Goal: Check status: Check status

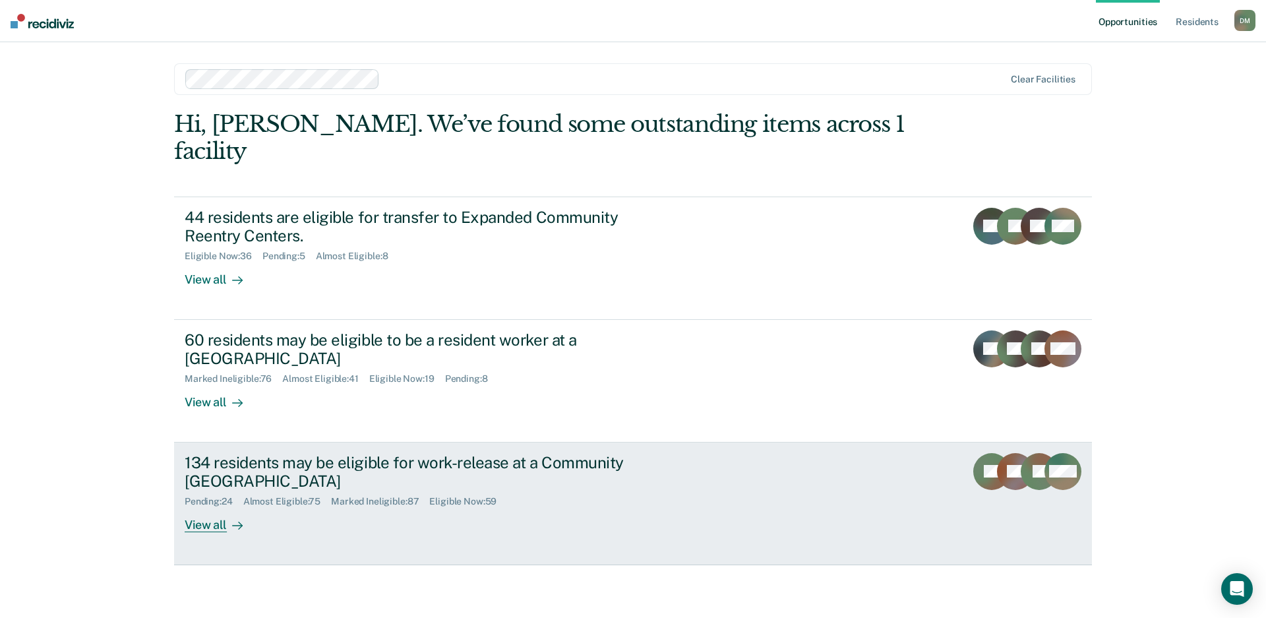
click at [576, 453] on div "134 residents may be eligible for work-release at a Community [GEOGRAPHIC_DATA]" at bounding box center [416, 472] width 463 height 38
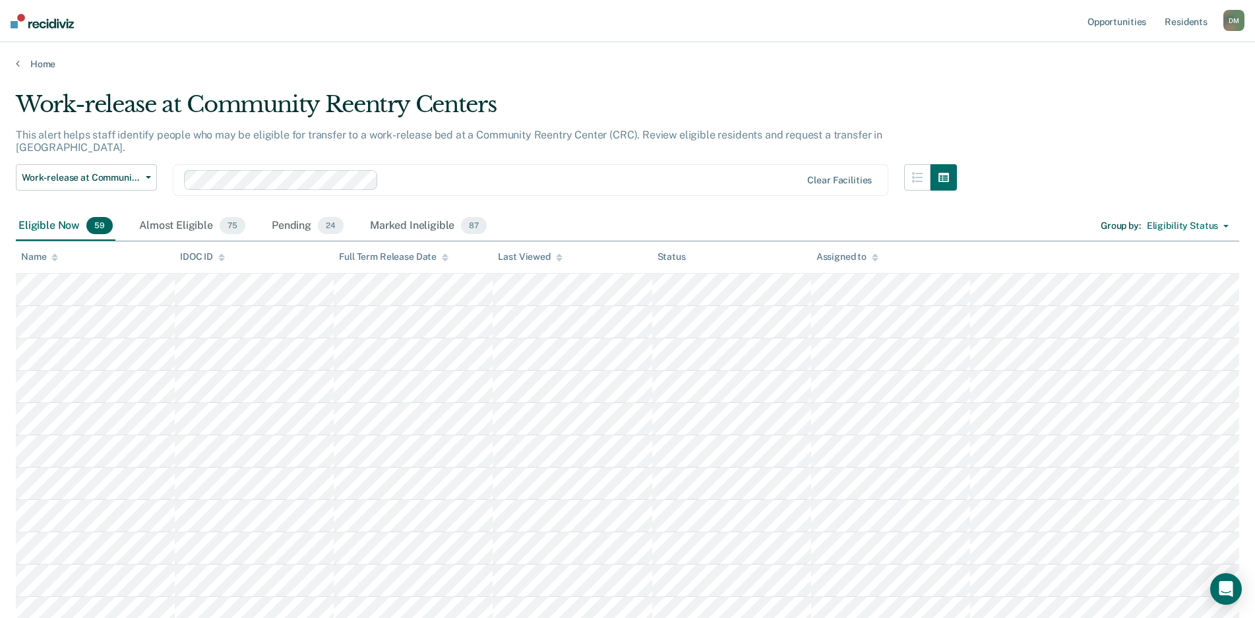
click at [556, 259] on icon at bounding box center [559, 257] width 7 height 9
click at [557, 260] on icon at bounding box center [559, 257] width 7 height 9
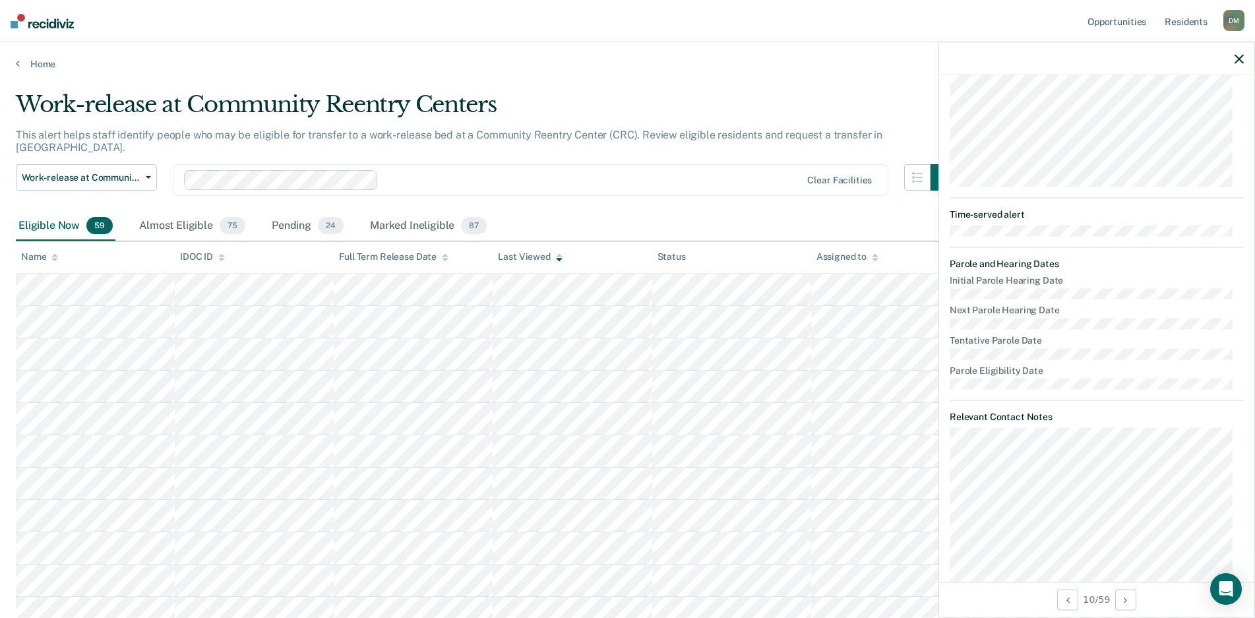
scroll to position [433, 0]
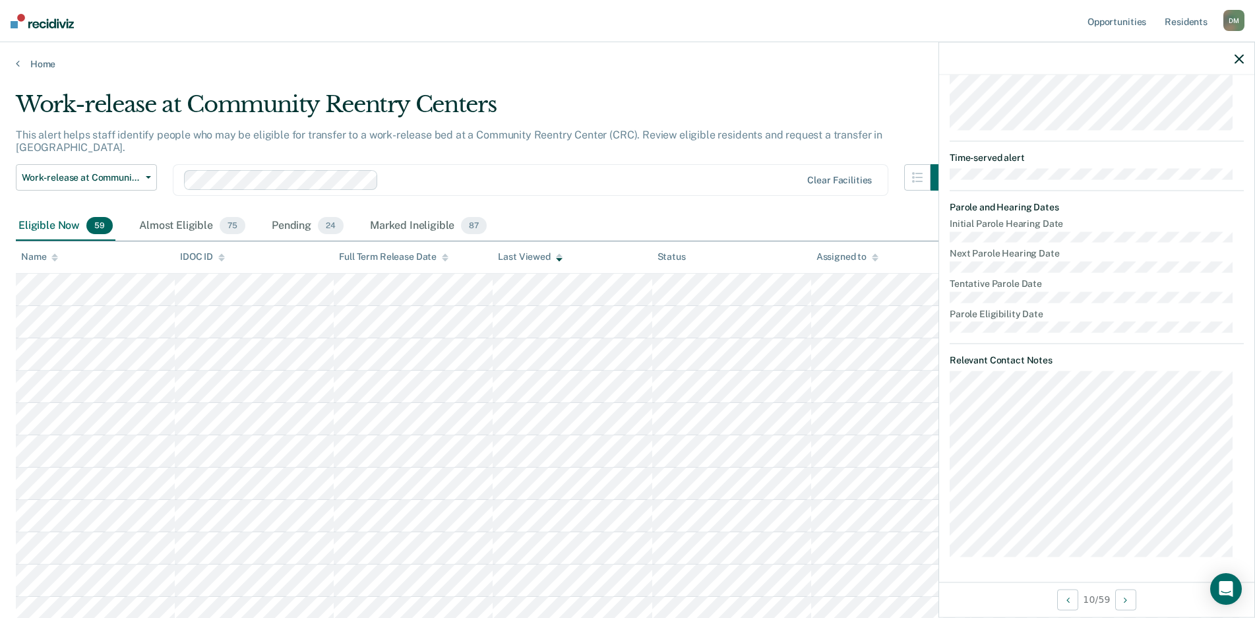
click at [1242, 59] on icon "button" at bounding box center [1238, 58] width 9 height 9
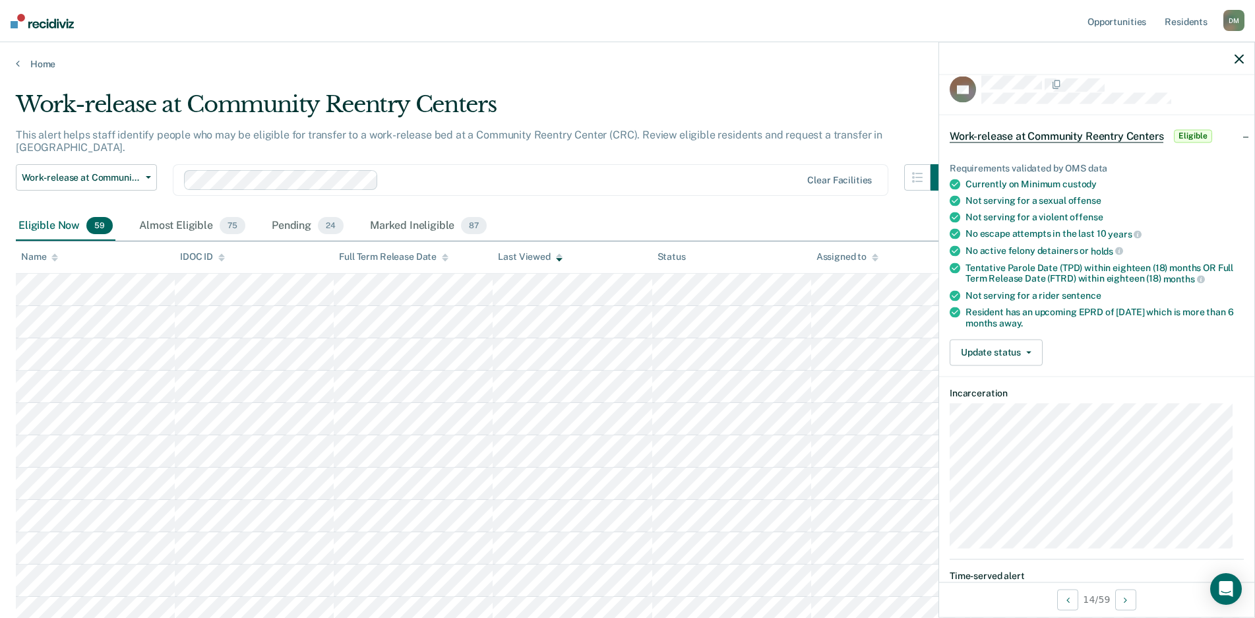
scroll to position [0, 0]
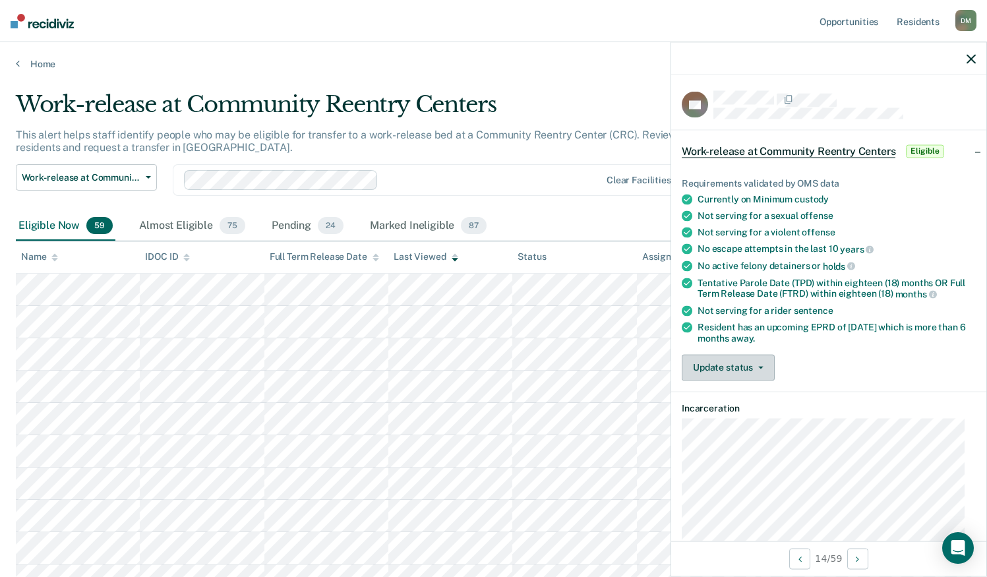
click at [747, 369] on button "Update status" at bounding box center [728, 367] width 93 height 26
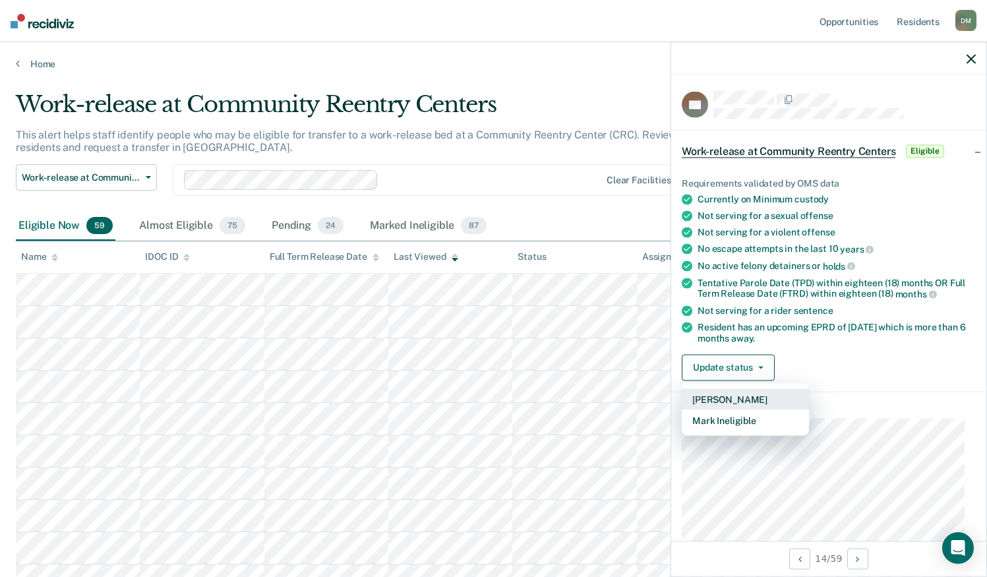
click at [730, 398] on button "[PERSON_NAME]" at bounding box center [745, 398] width 127 height 21
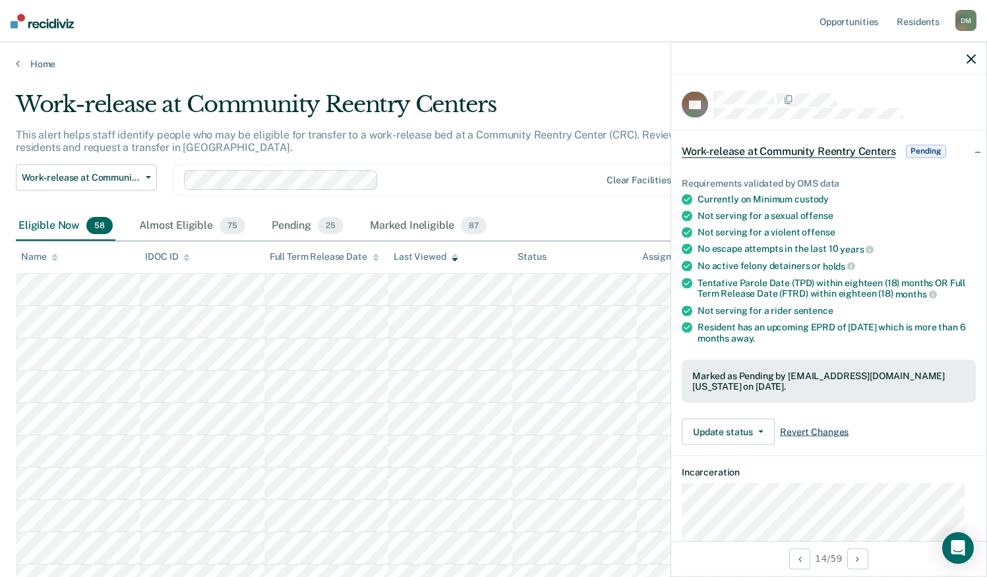
click at [823, 432] on span "Revert Changes" at bounding box center [814, 431] width 69 height 11
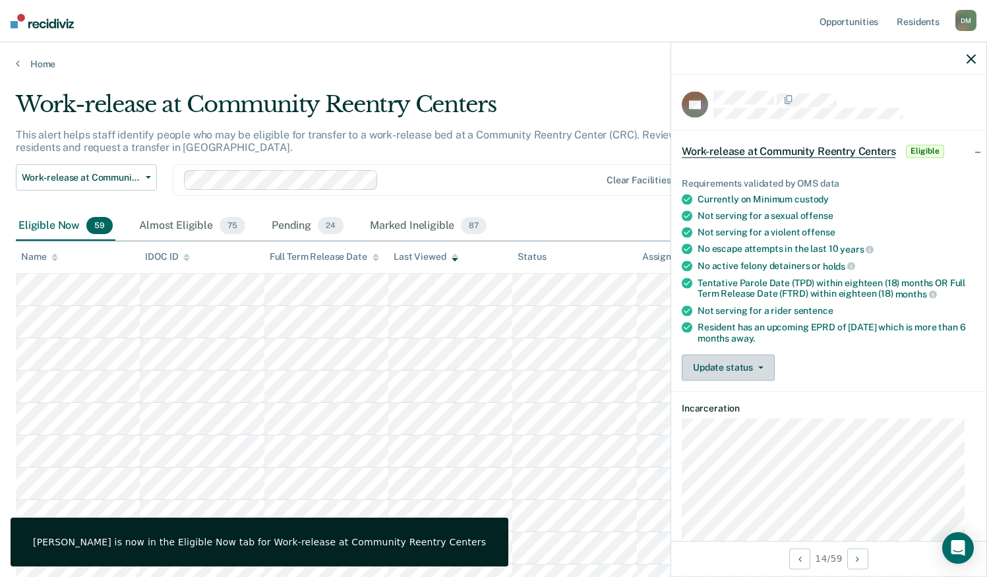
click at [757, 370] on button "Update status" at bounding box center [728, 367] width 93 height 26
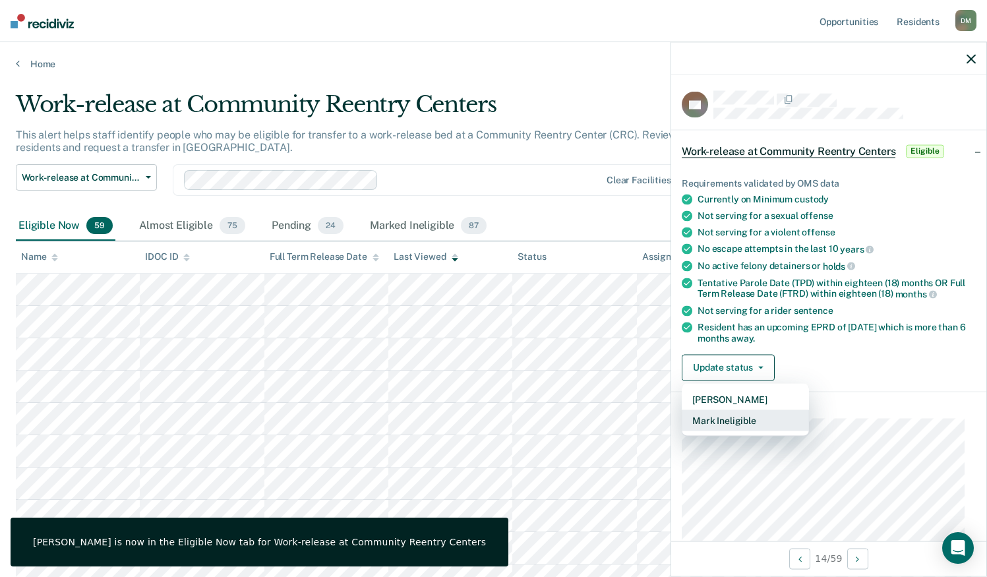
click at [724, 423] on button "Mark Ineligible" at bounding box center [745, 419] width 127 height 21
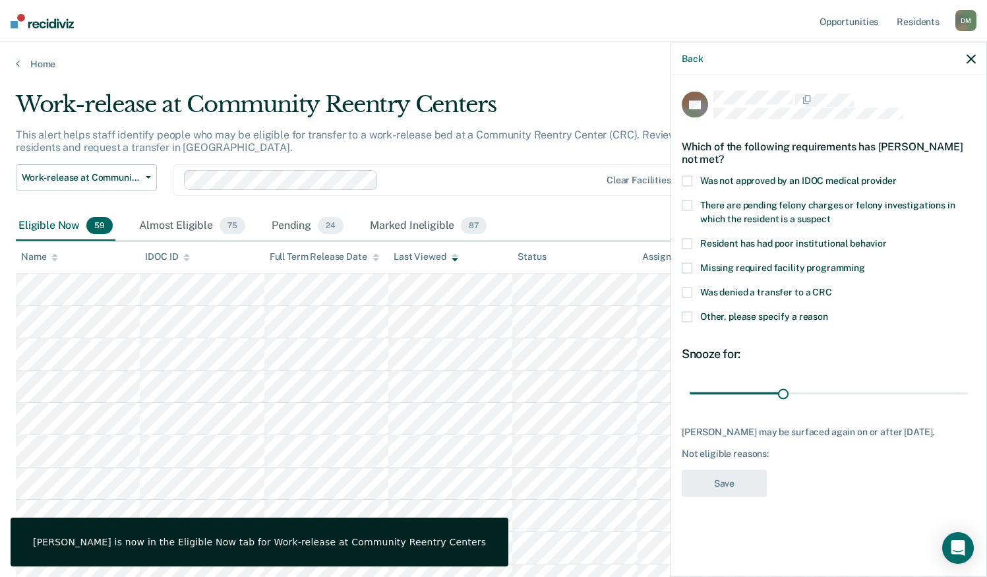
click at [687, 294] on span at bounding box center [687, 292] width 11 height 11
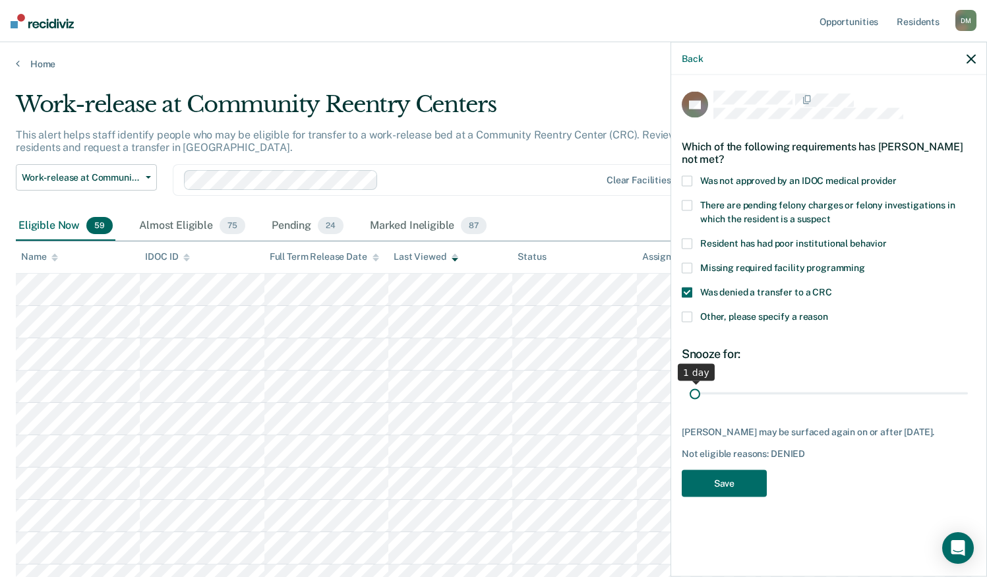
drag, startPoint x: 779, startPoint y: 396, endPoint x: 632, endPoint y: 388, distance: 147.2
type input "1"
click at [690, 388] on input "range" at bounding box center [829, 393] width 278 height 23
click at [719, 489] on button "Save" at bounding box center [724, 483] width 85 height 27
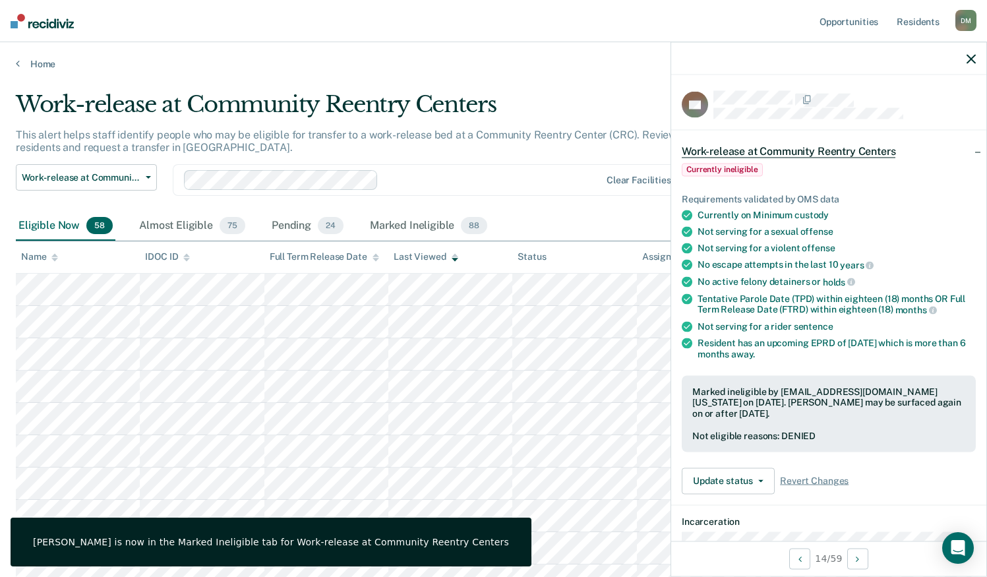
click at [968, 57] on icon "button" at bounding box center [970, 58] width 9 height 9
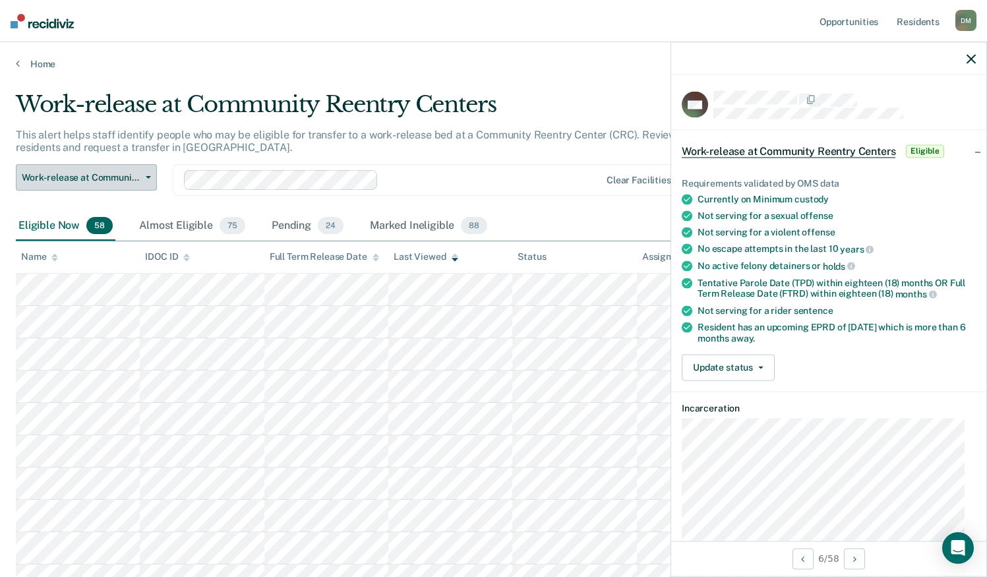
click at [144, 177] on span "button" at bounding box center [145, 177] width 11 height 3
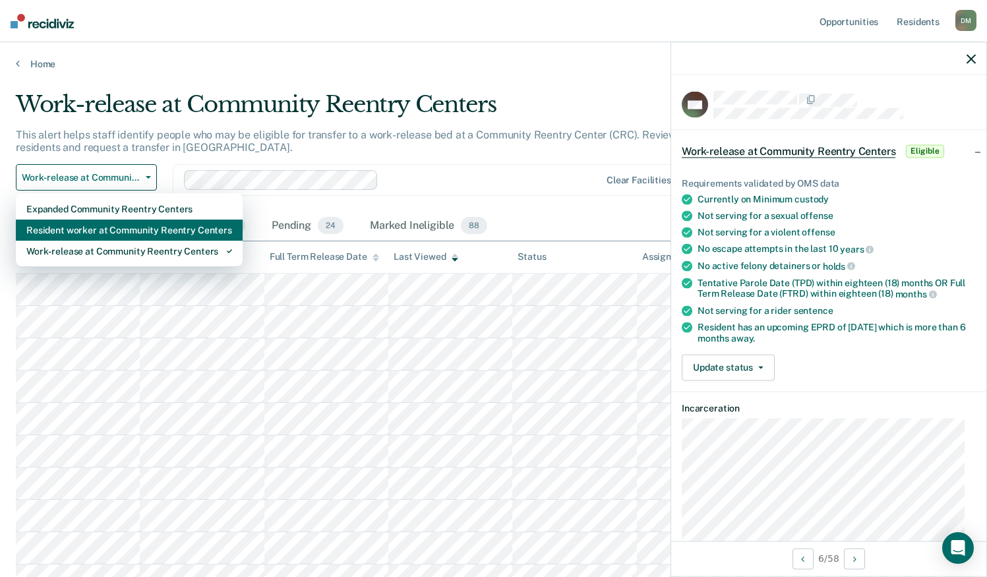
click at [107, 235] on div "Resident worker at Community Reentry Centers" at bounding box center [129, 230] width 206 height 21
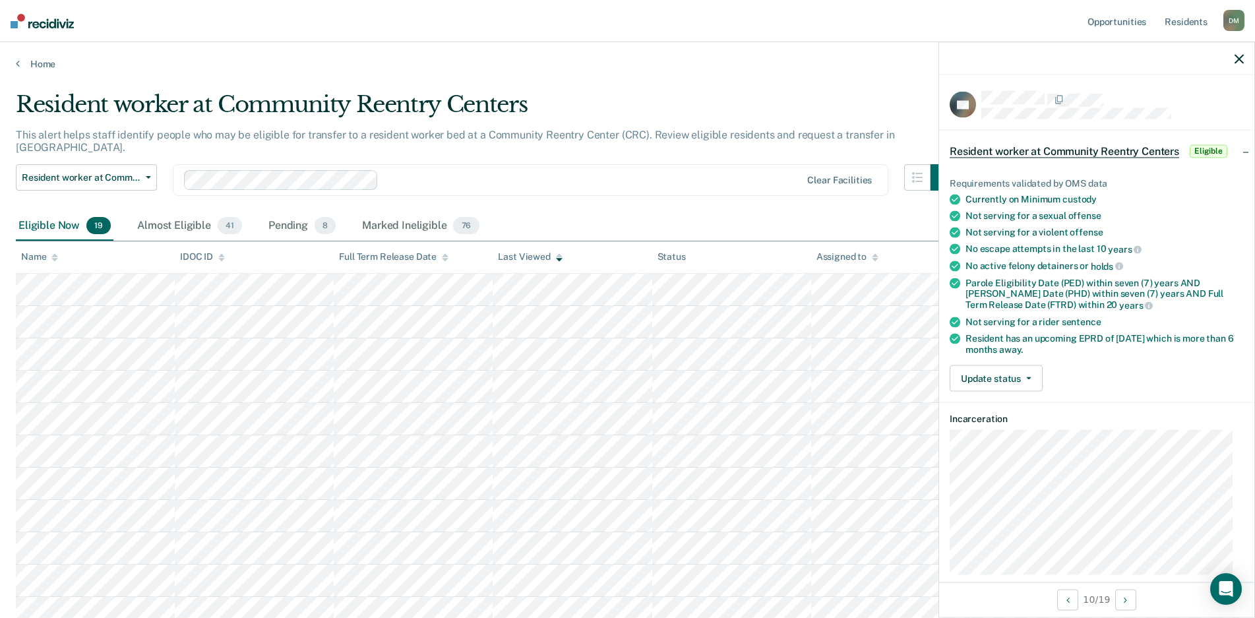
click at [1239, 57] on icon "button" at bounding box center [1238, 58] width 9 height 9
click at [1241, 61] on icon "button" at bounding box center [1238, 58] width 9 height 9
click at [1239, 62] on icon "button" at bounding box center [1238, 58] width 9 height 9
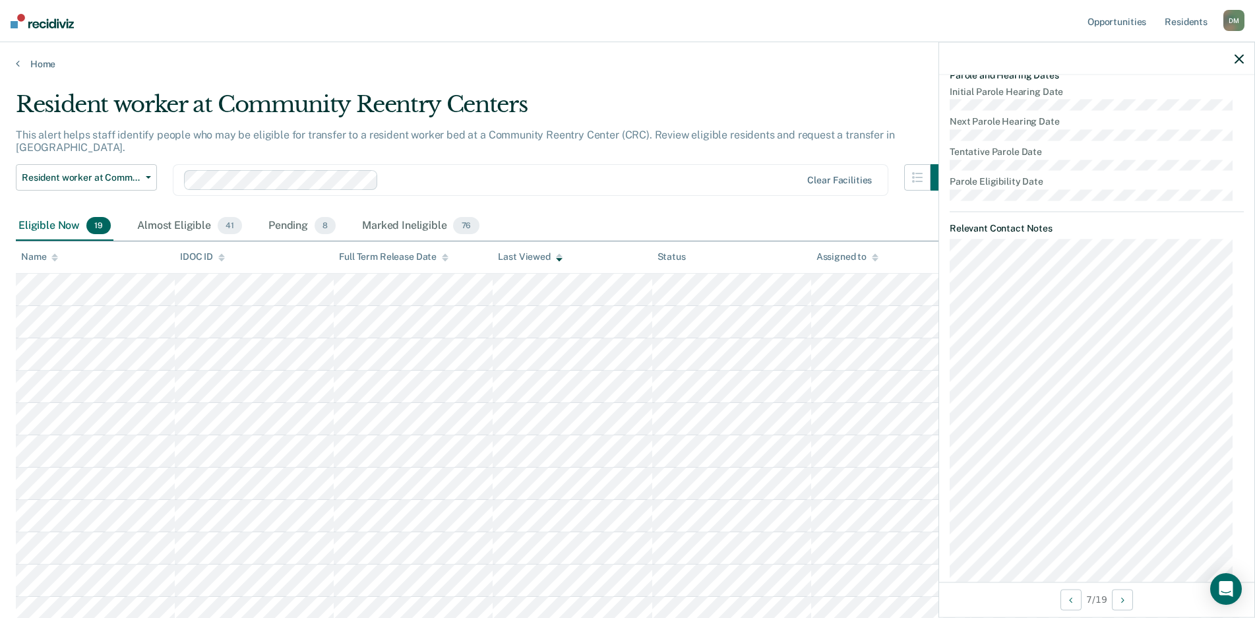
scroll to position [553, 0]
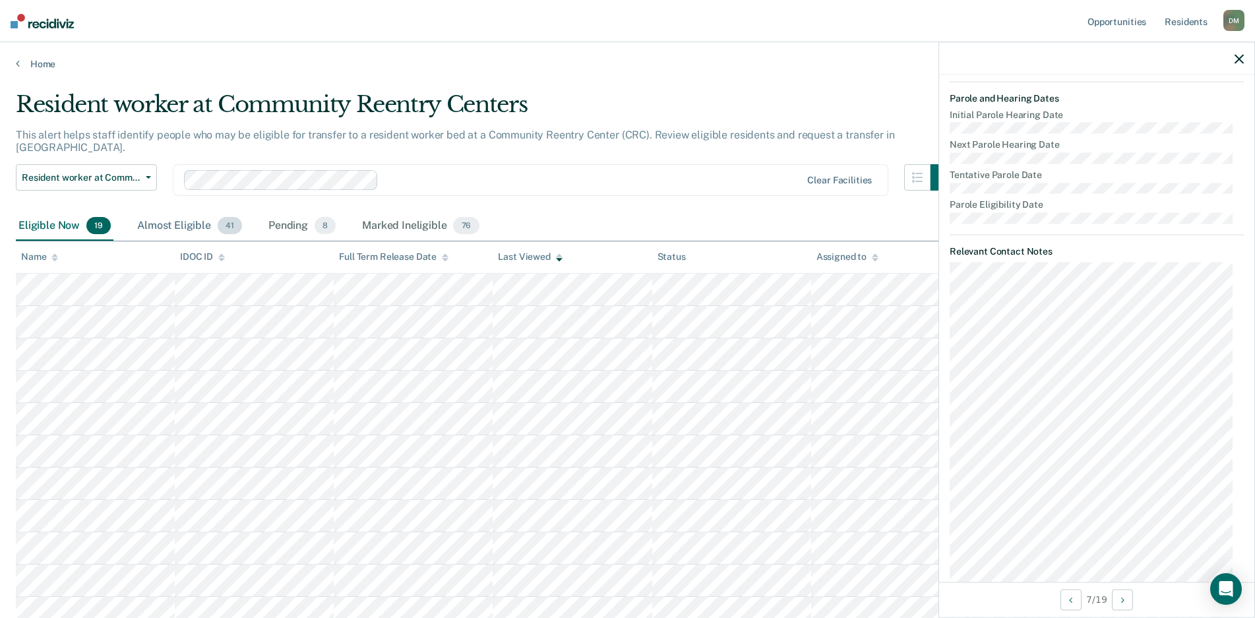
click at [160, 216] on div "Almost Eligible 41" at bounding box center [189, 226] width 110 height 29
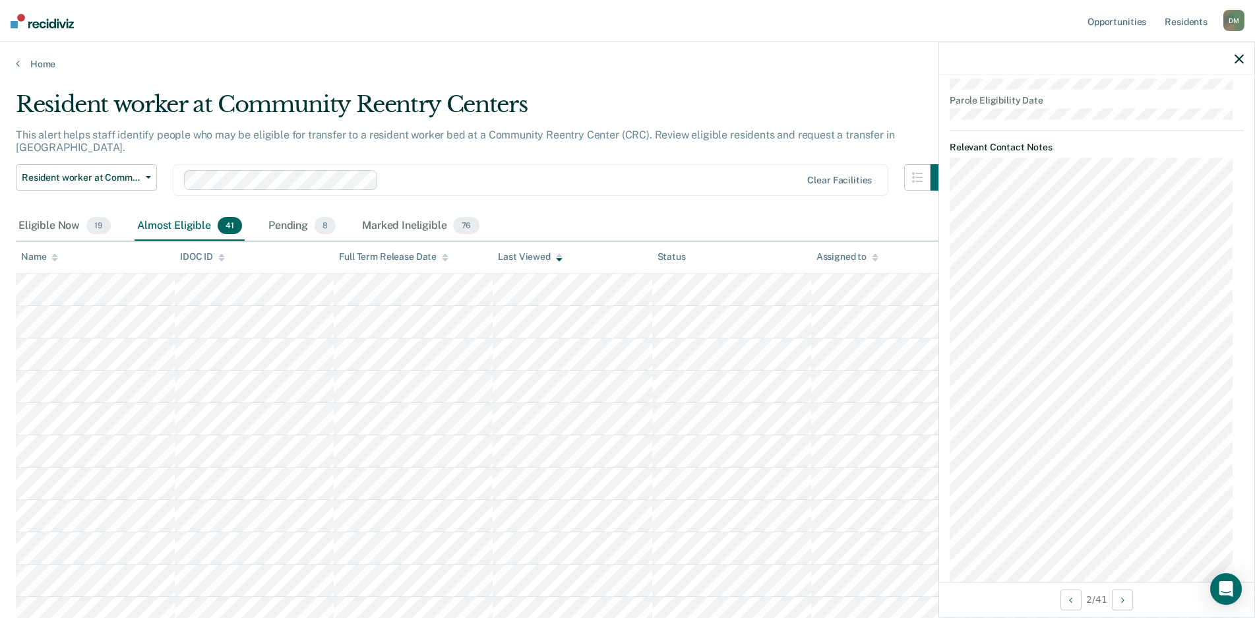
scroll to position [706, 0]
click at [1240, 56] on icon "button" at bounding box center [1238, 58] width 9 height 9
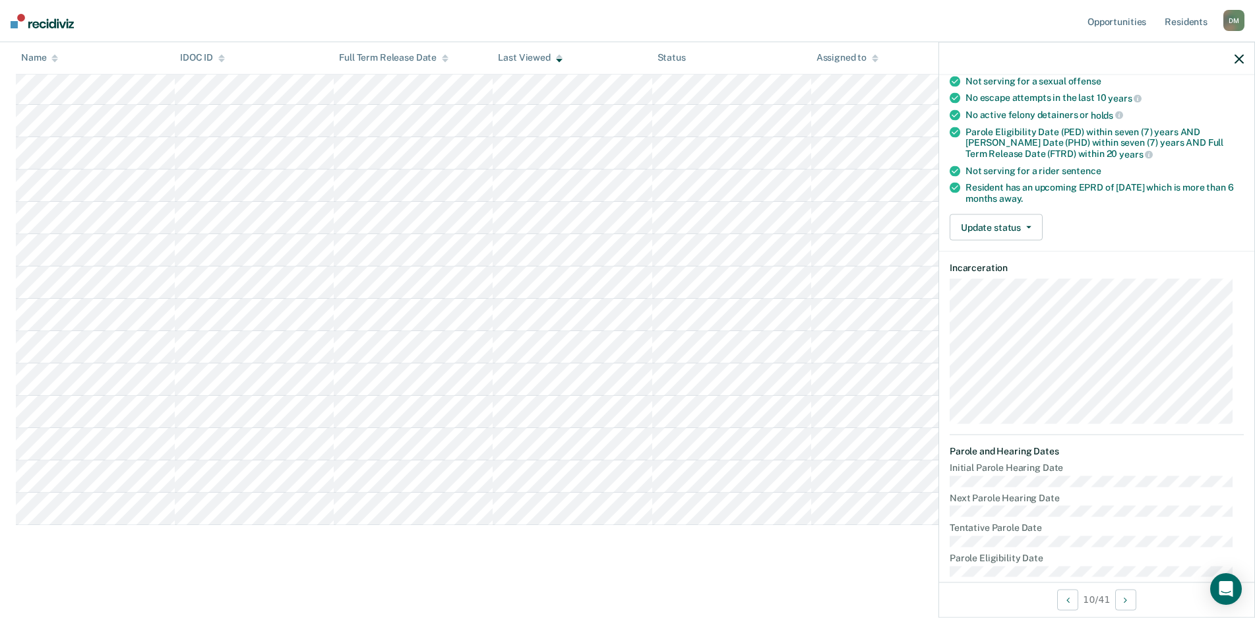
scroll to position [160, 0]
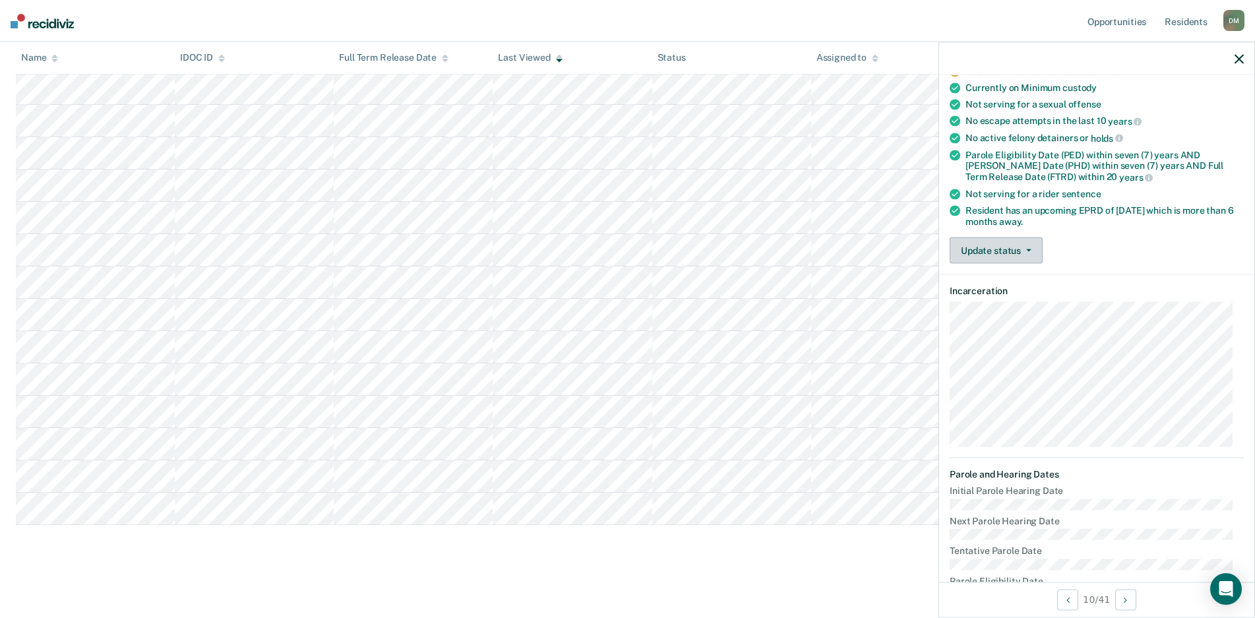
click at [1031, 255] on button "Update status" at bounding box center [995, 250] width 93 height 26
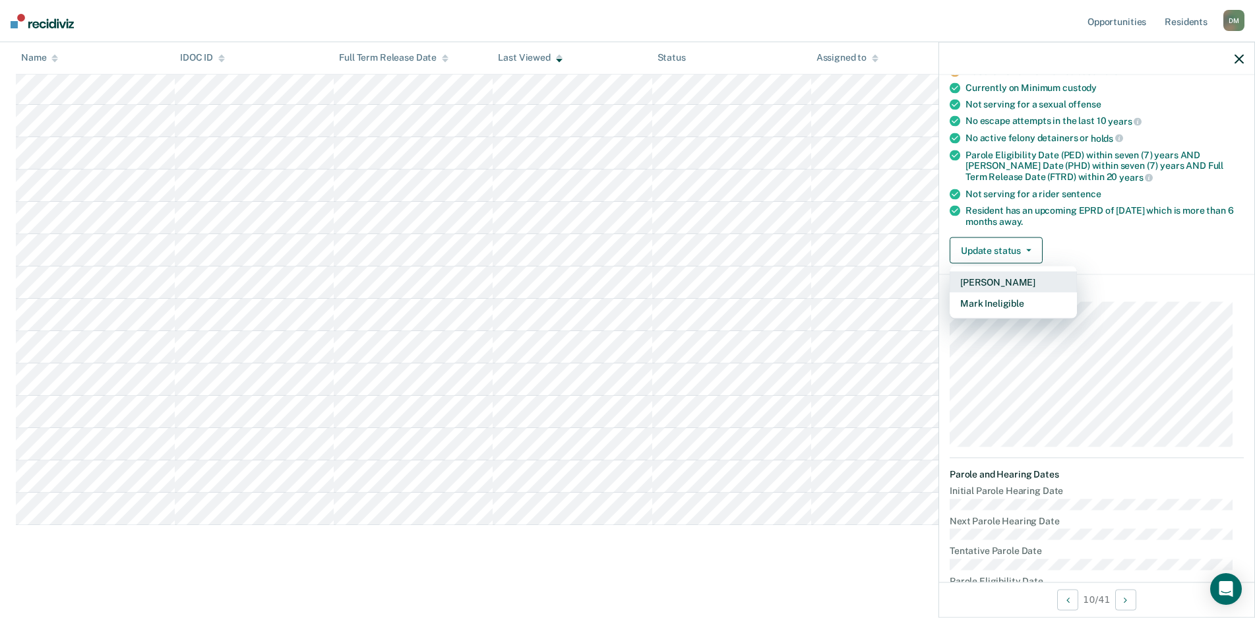
click at [1015, 284] on button "[PERSON_NAME]" at bounding box center [1012, 282] width 127 height 21
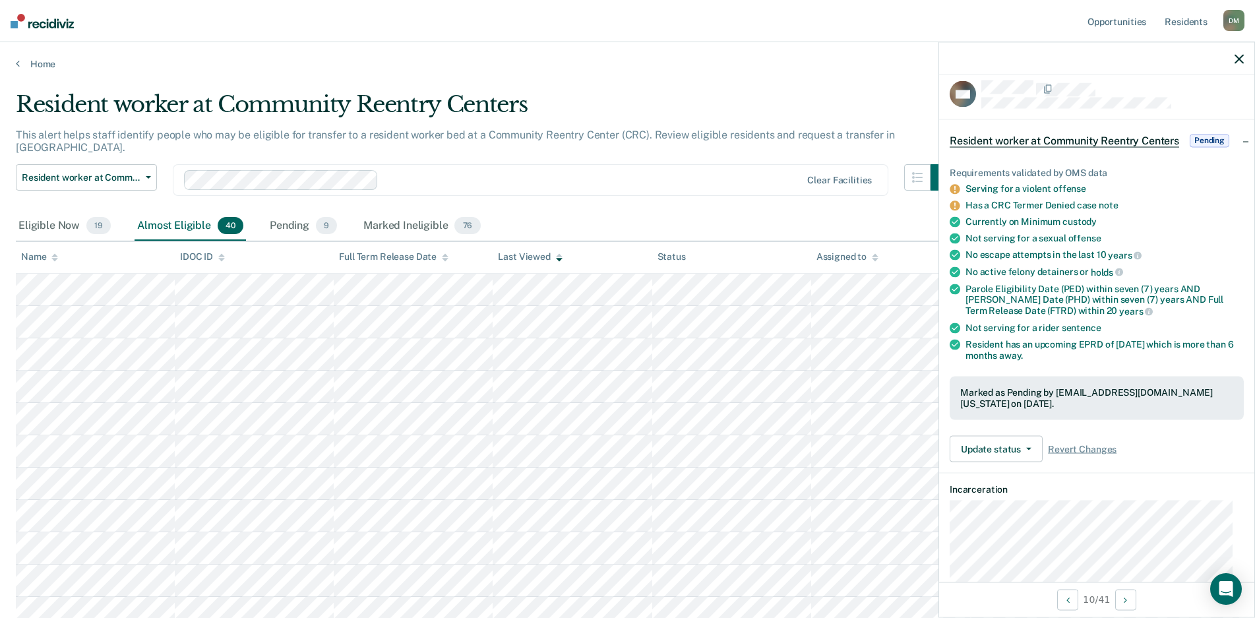
scroll to position [0, 0]
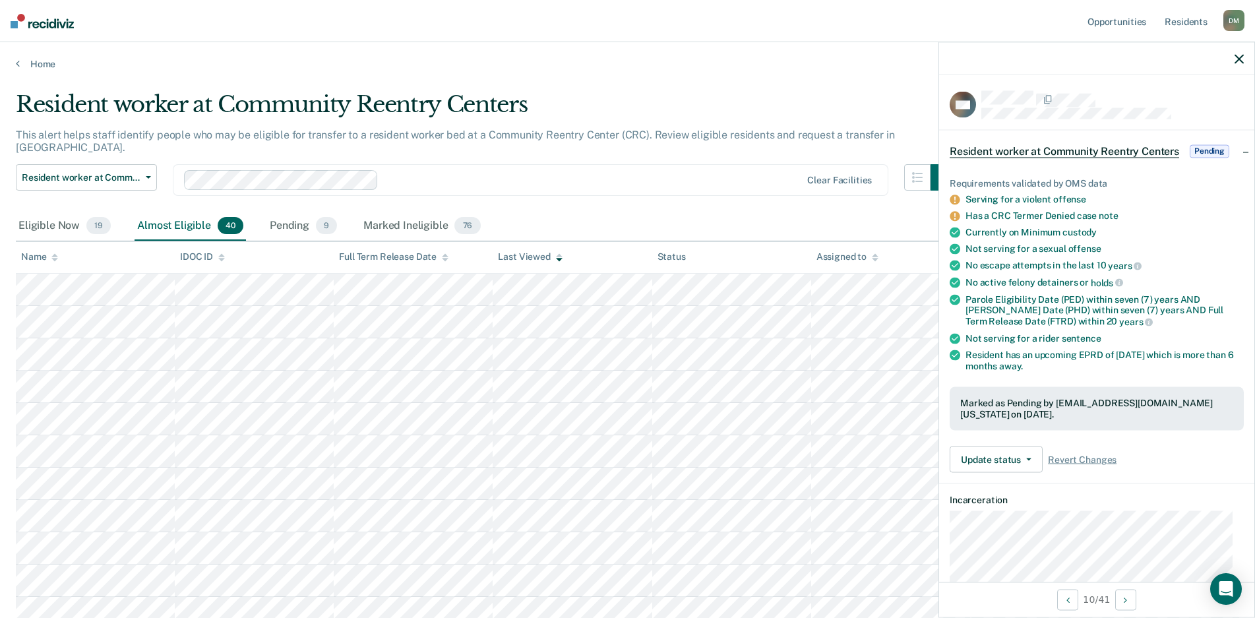
click at [1235, 57] on icon "button" at bounding box center [1238, 58] width 9 height 9
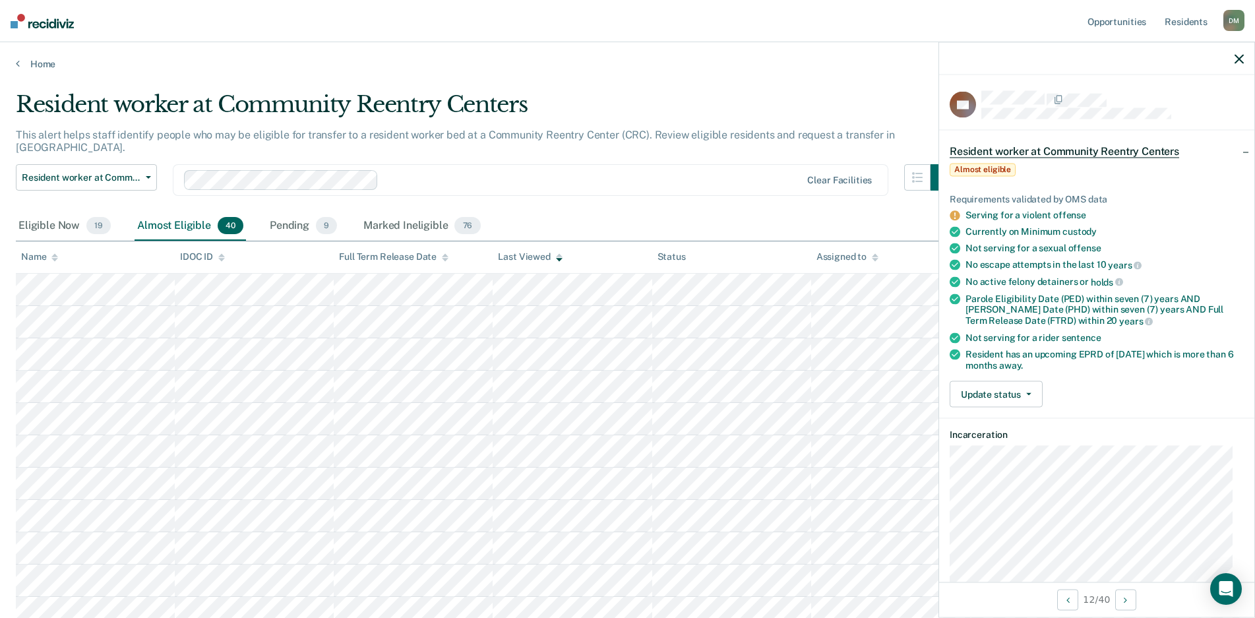
click at [1239, 63] on icon "button" at bounding box center [1238, 58] width 9 height 9
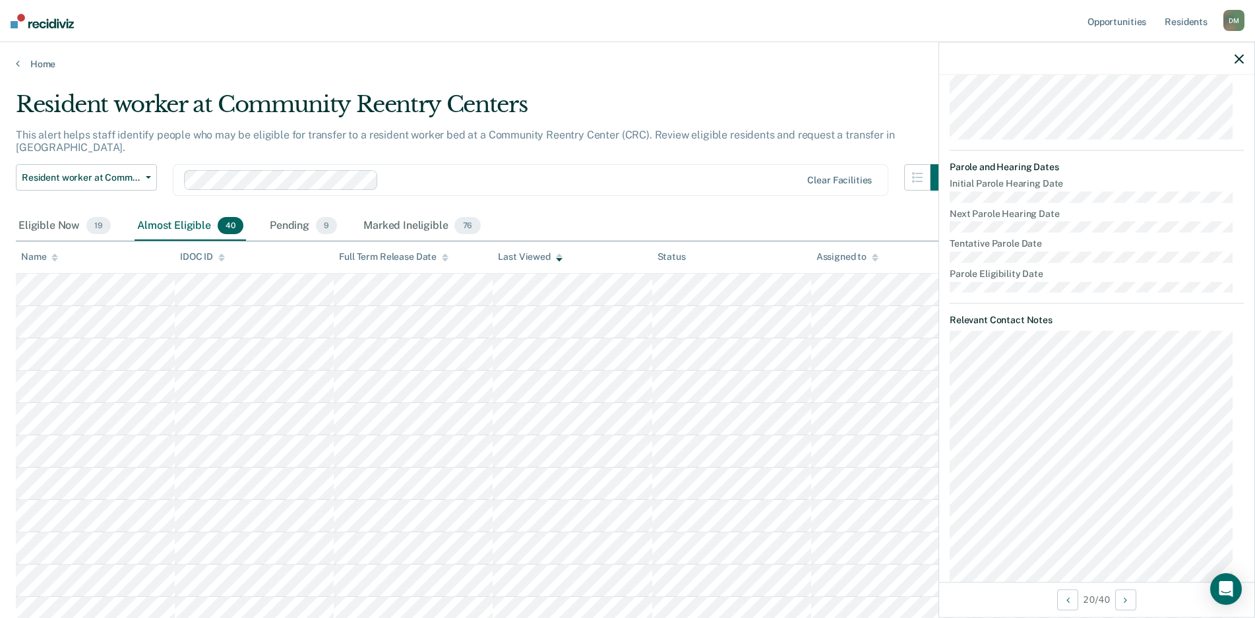
scroll to position [458, 0]
click at [1238, 62] on icon "button" at bounding box center [1238, 58] width 9 height 9
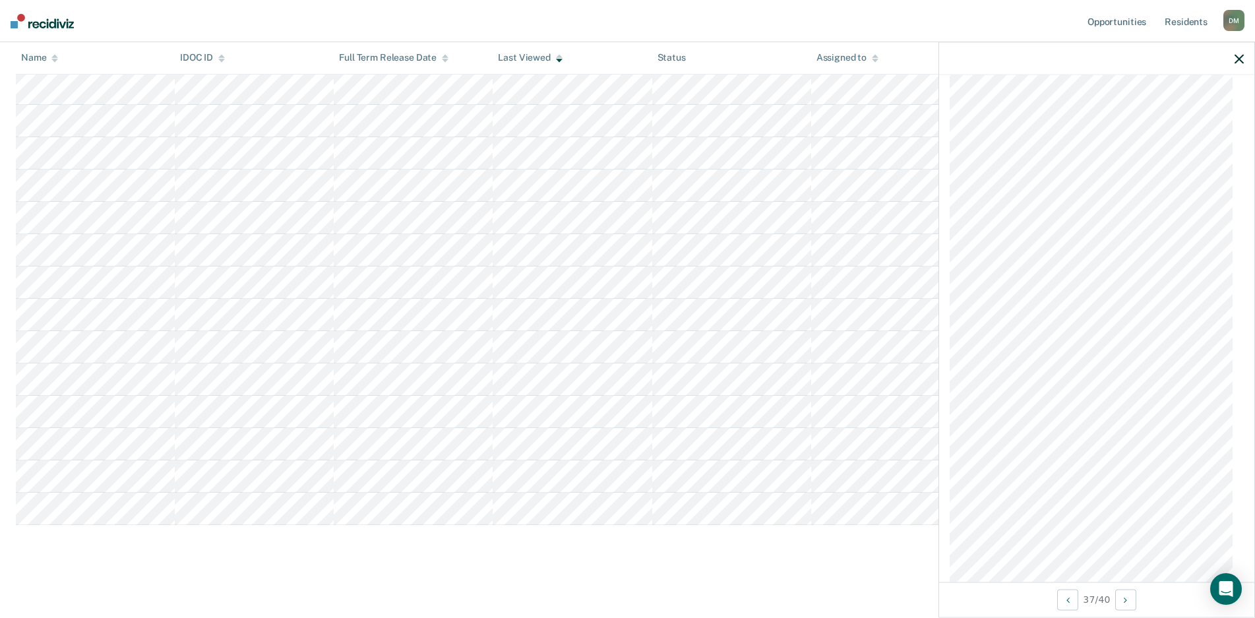
scroll to position [1489, 0]
click at [1241, 57] on icon "button" at bounding box center [1238, 58] width 9 height 9
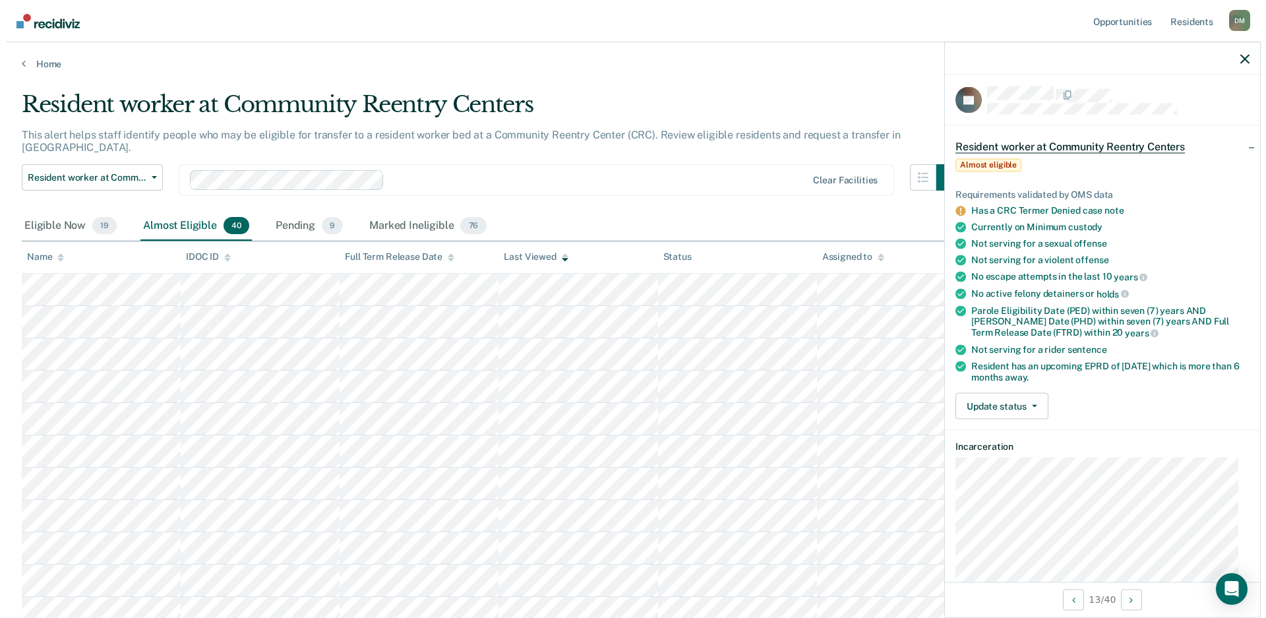
scroll to position [0, 0]
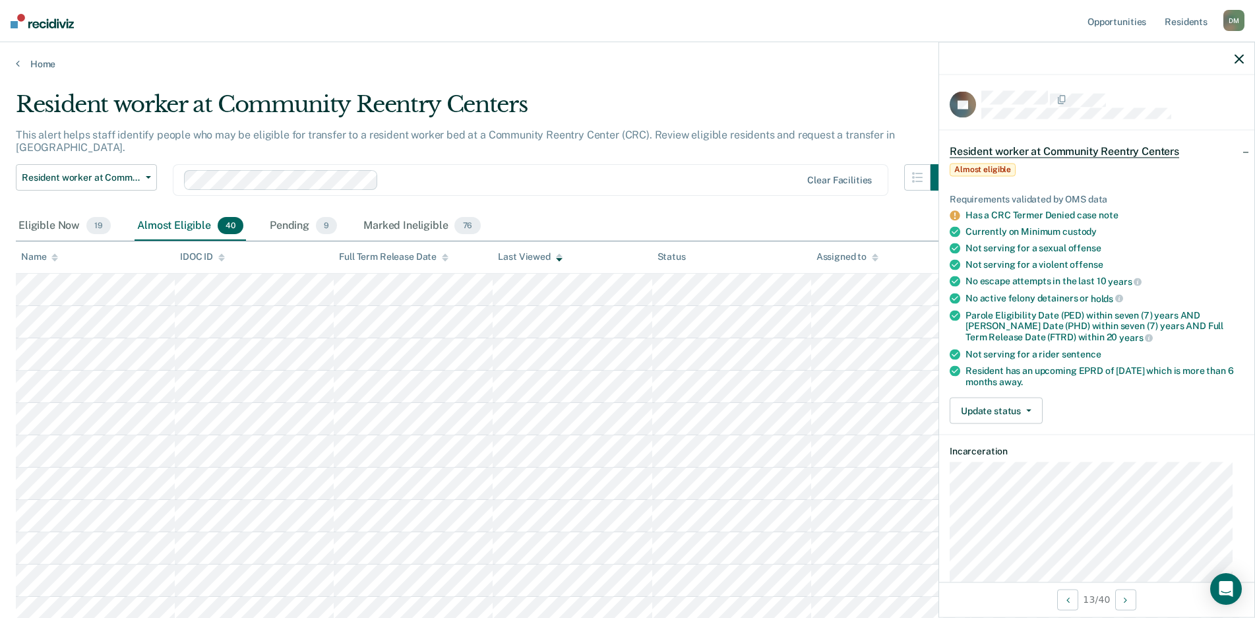
click at [1241, 61] on icon "button" at bounding box center [1238, 58] width 9 height 9
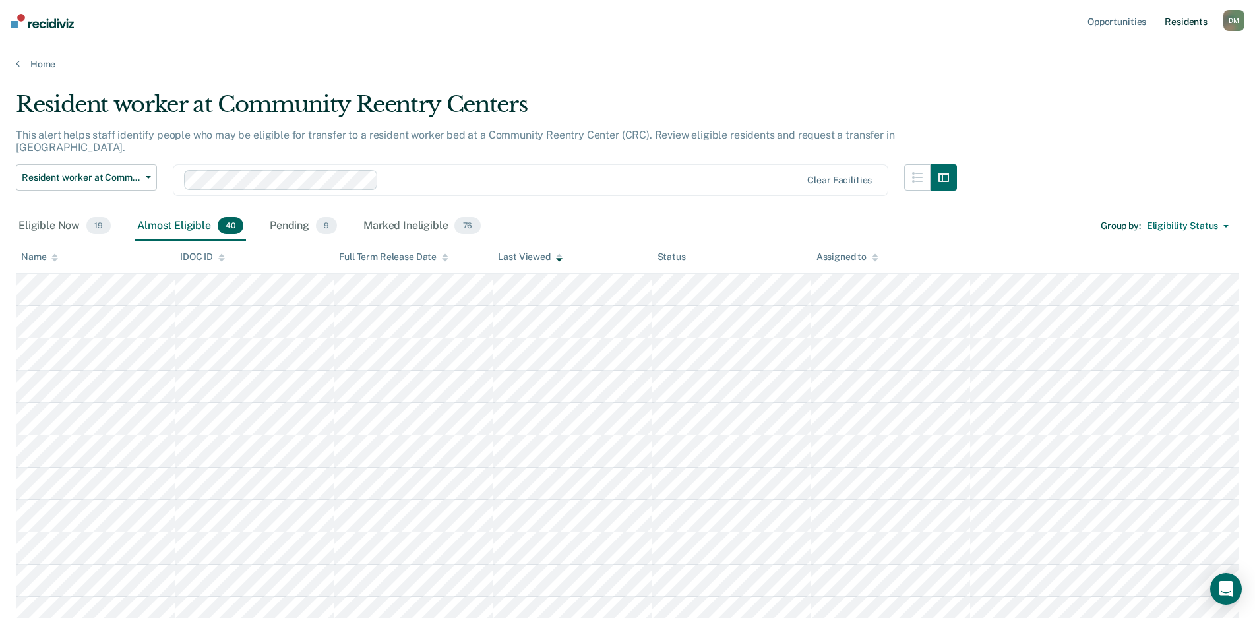
click at [1181, 26] on link "Resident s" at bounding box center [1186, 21] width 48 height 42
